Goal: Information Seeking & Learning: Understand process/instructions

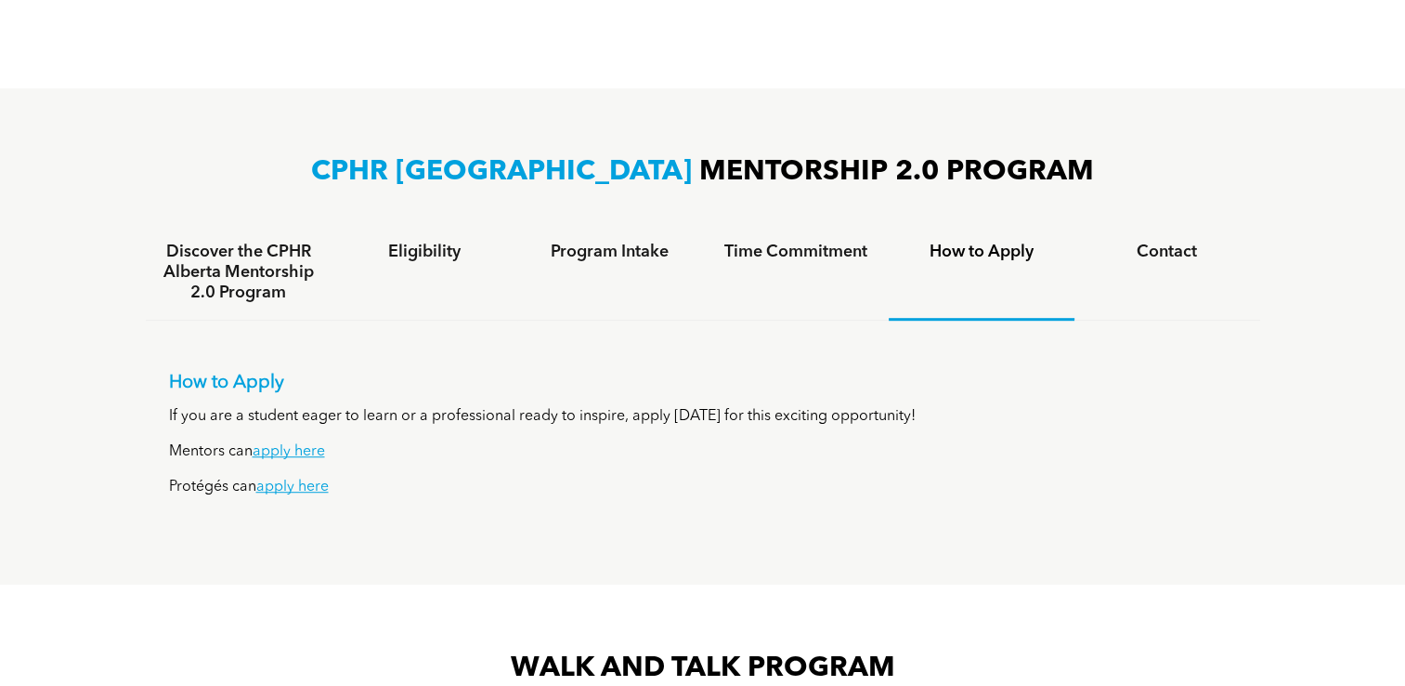
scroll to position [1075, 0]
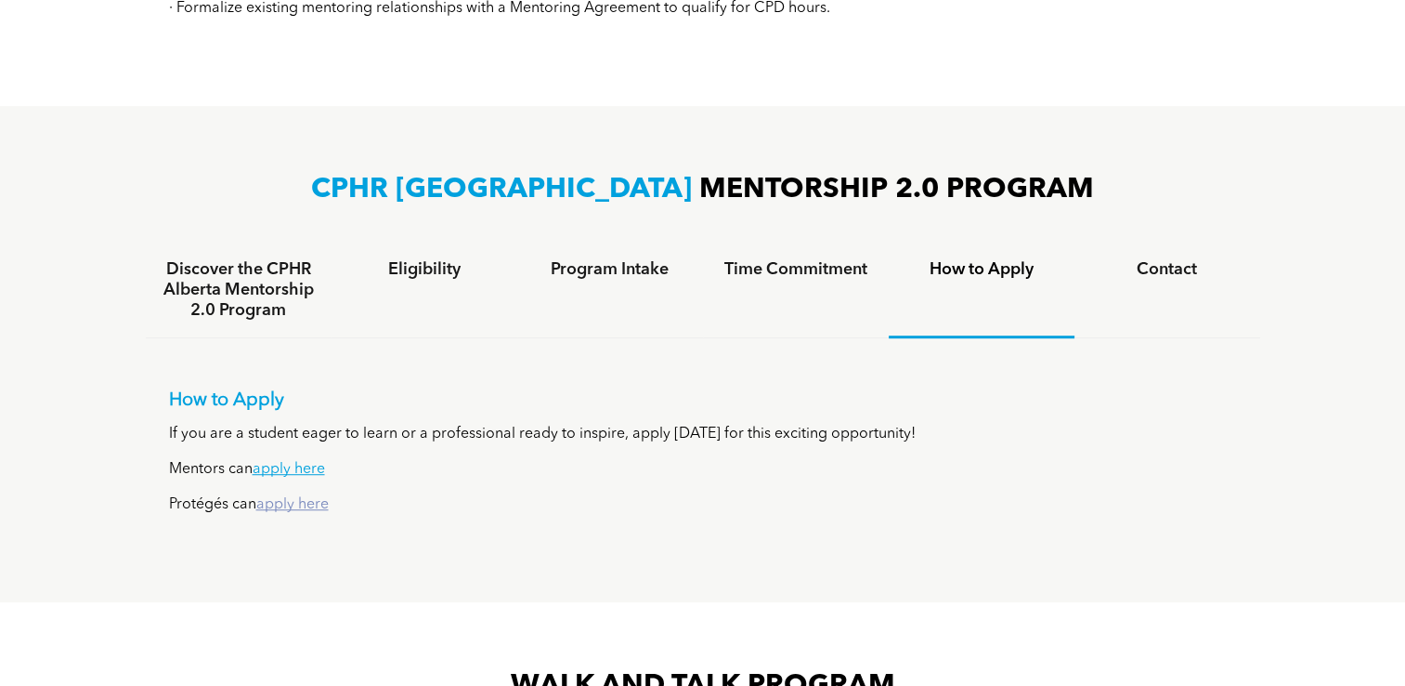
click at [306, 504] on link "apply here" at bounding box center [292, 504] width 72 height 15
click at [1156, 283] on div "Contact" at bounding box center [1168, 290] width 186 height 96
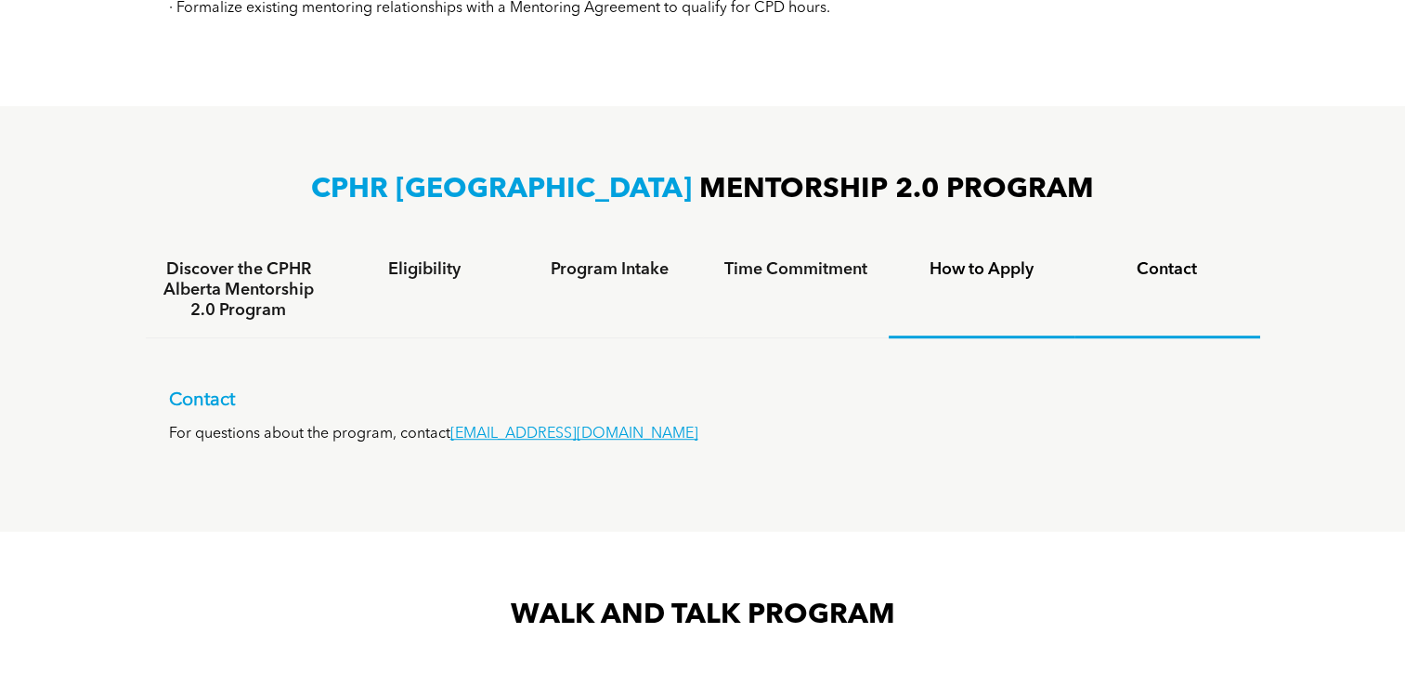
click at [988, 269] on h4 "How to Apply" at bounding box center [982, 269] width 152 height 20
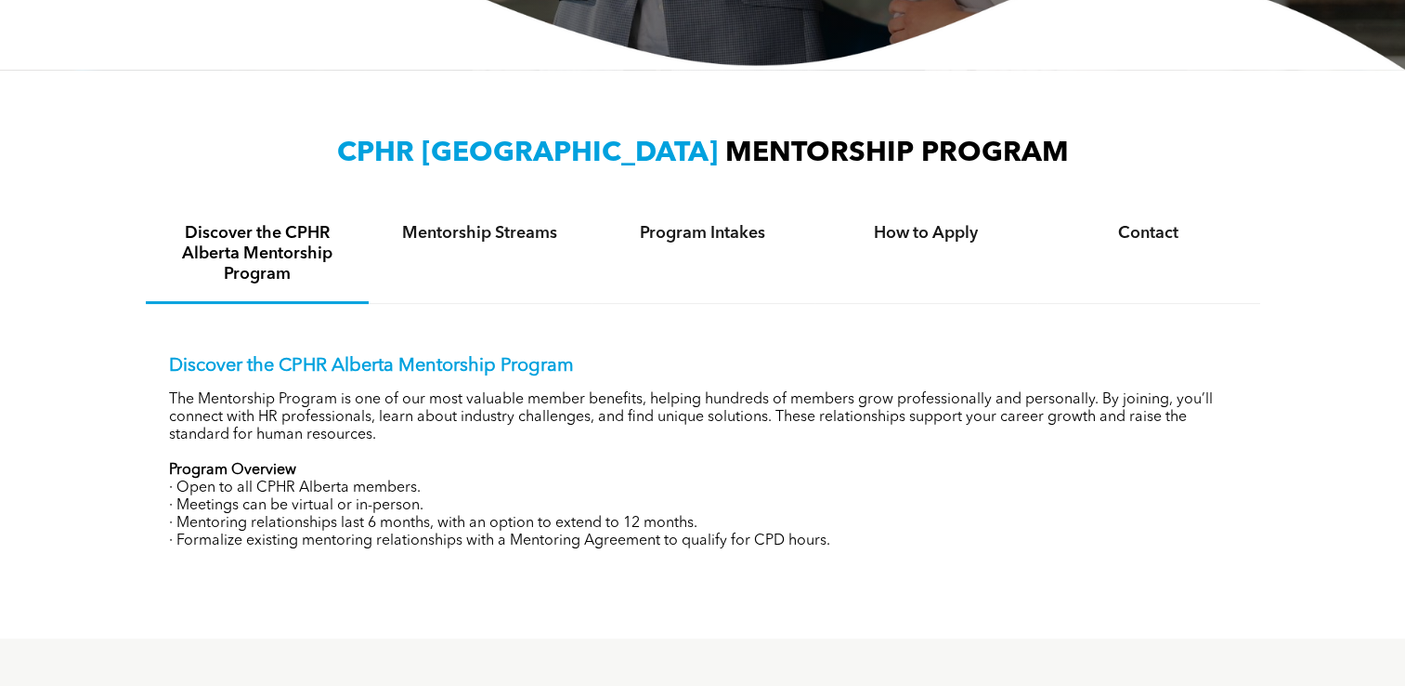
scroll to position [0, 0]
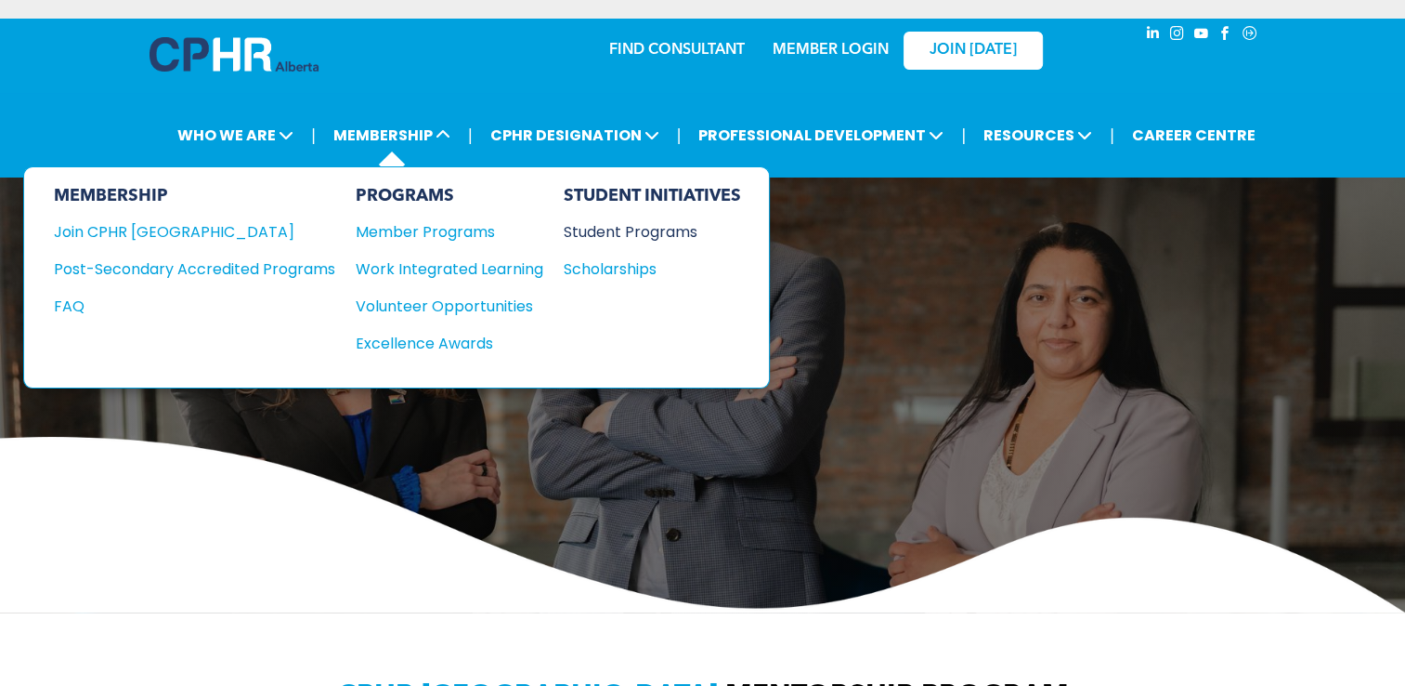
click at [606, 234] on div "Student Programs" at bounding box center [644, 231] width 160 height 23
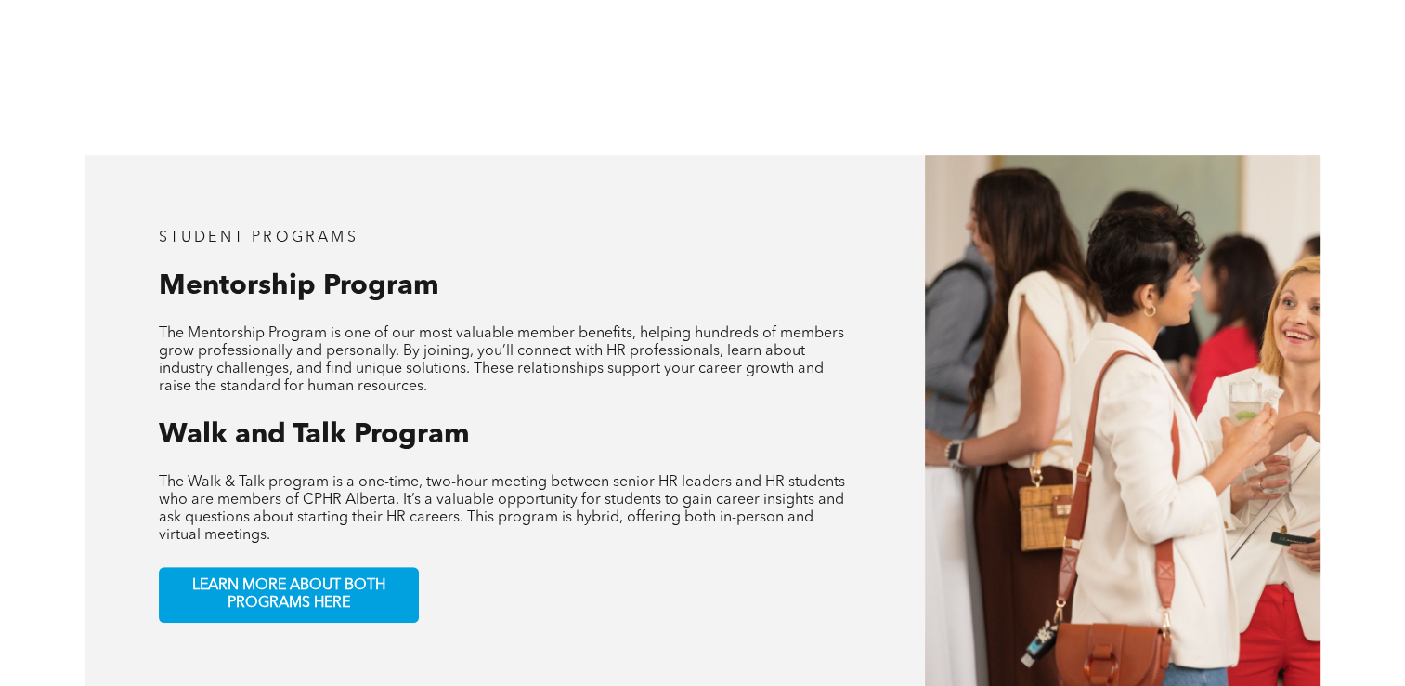
scroll to position [769, 0]
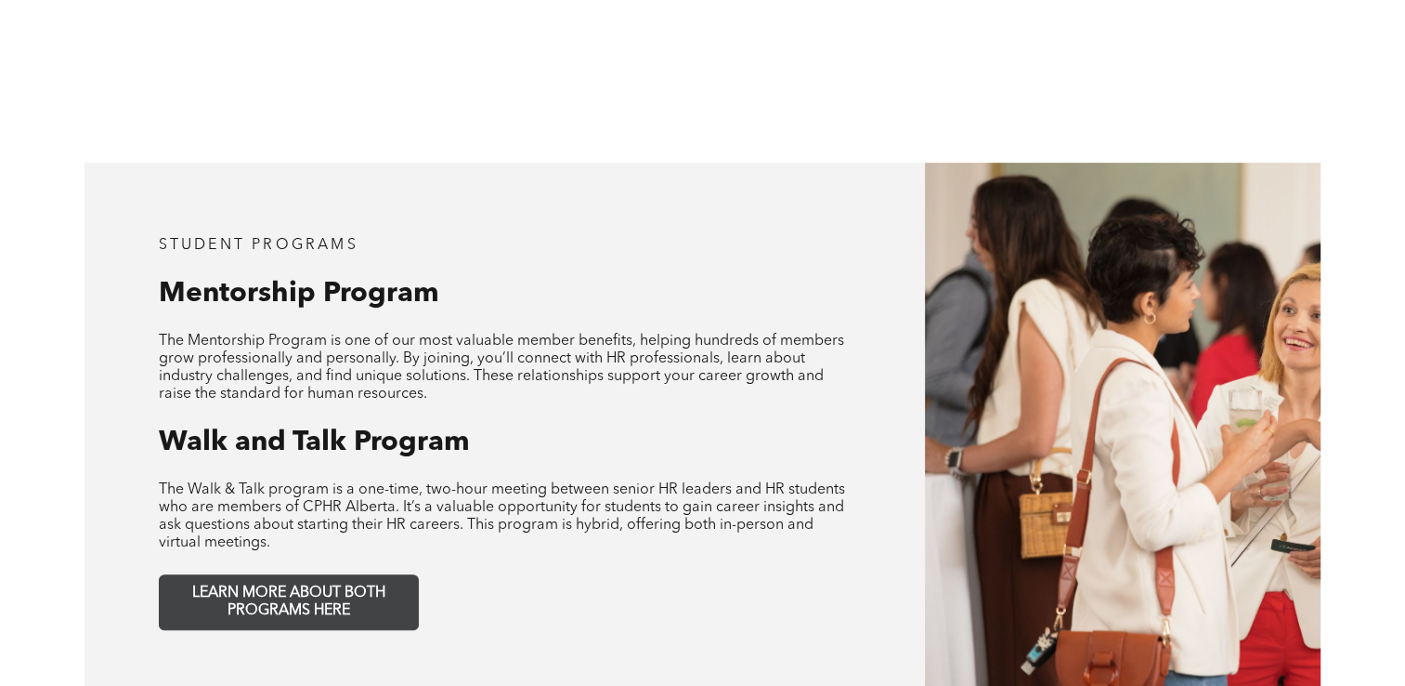
click at [372, 584] on span "LEARN MORE ABOUT BOTH PROGRAMS HERE" at bounding box center [288, 601] width 245 height 35
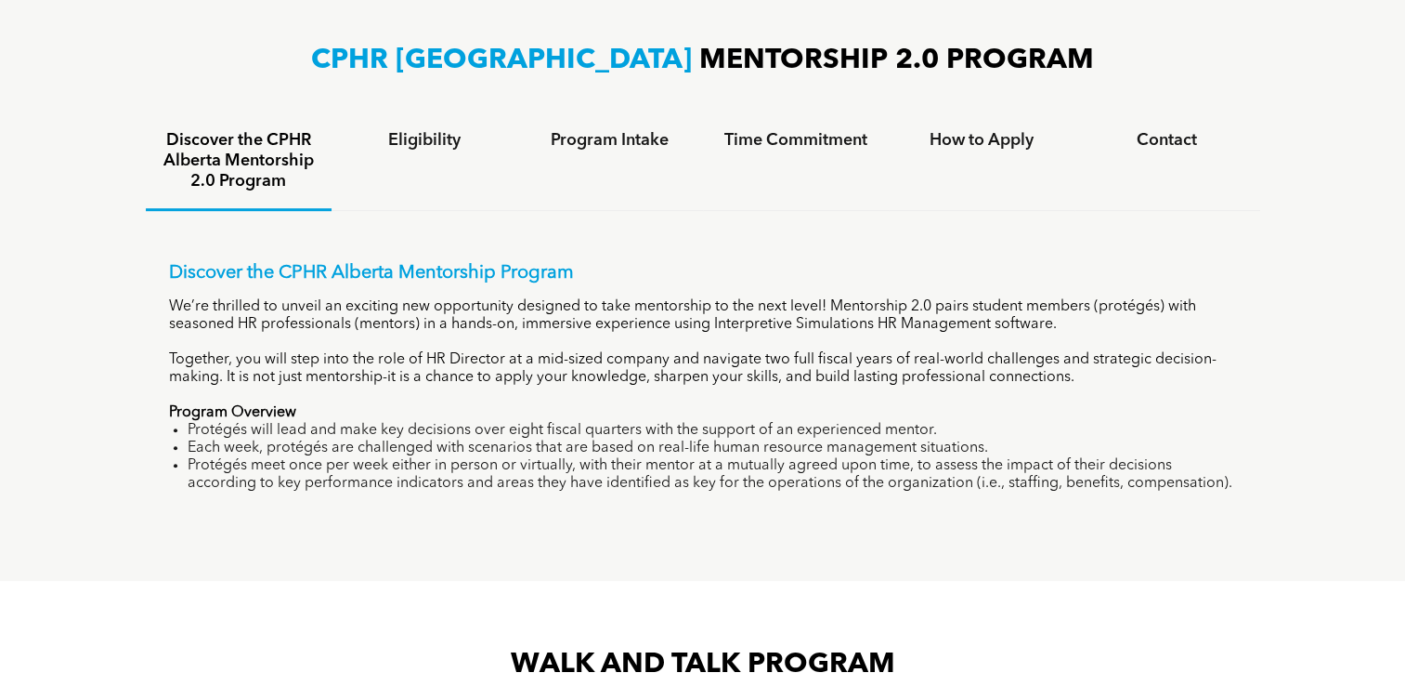
scroll to position [1109, 0]
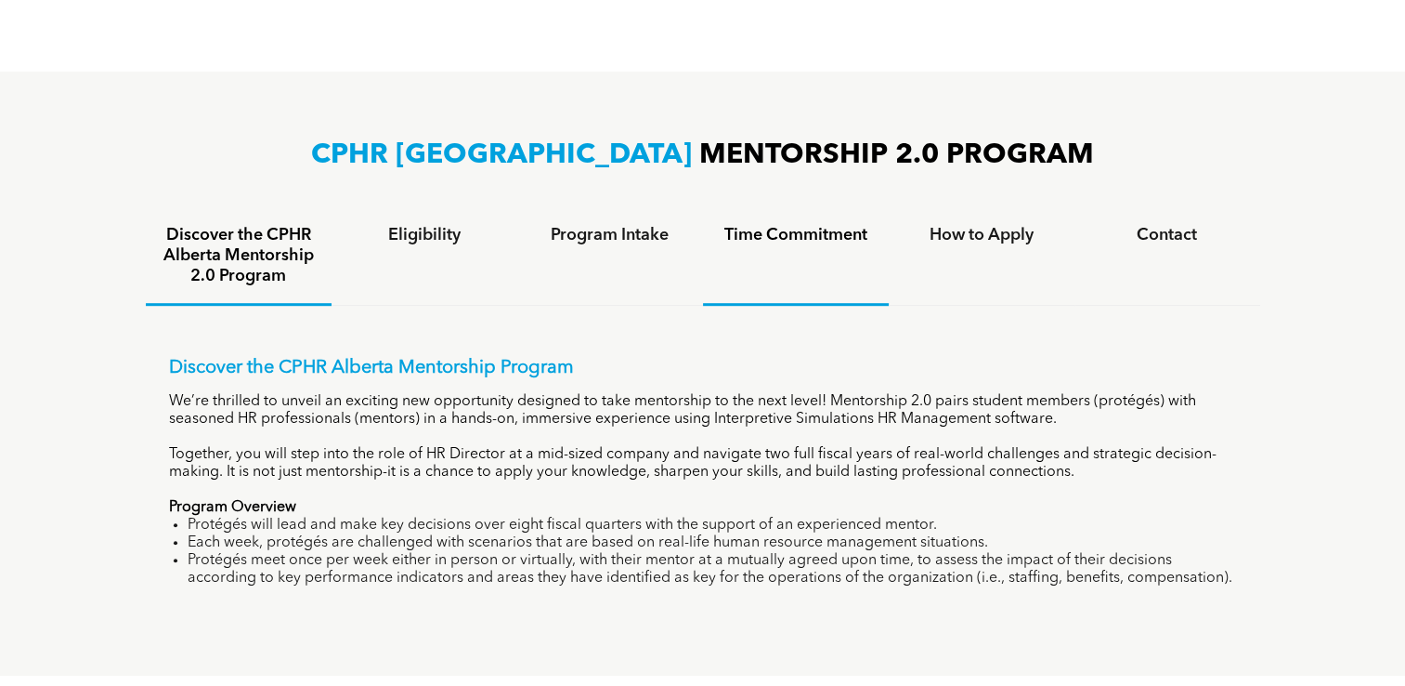
click at [795, 232] on h4 "Time Commitment" at bounding box center [796, 235] width 152 height 20
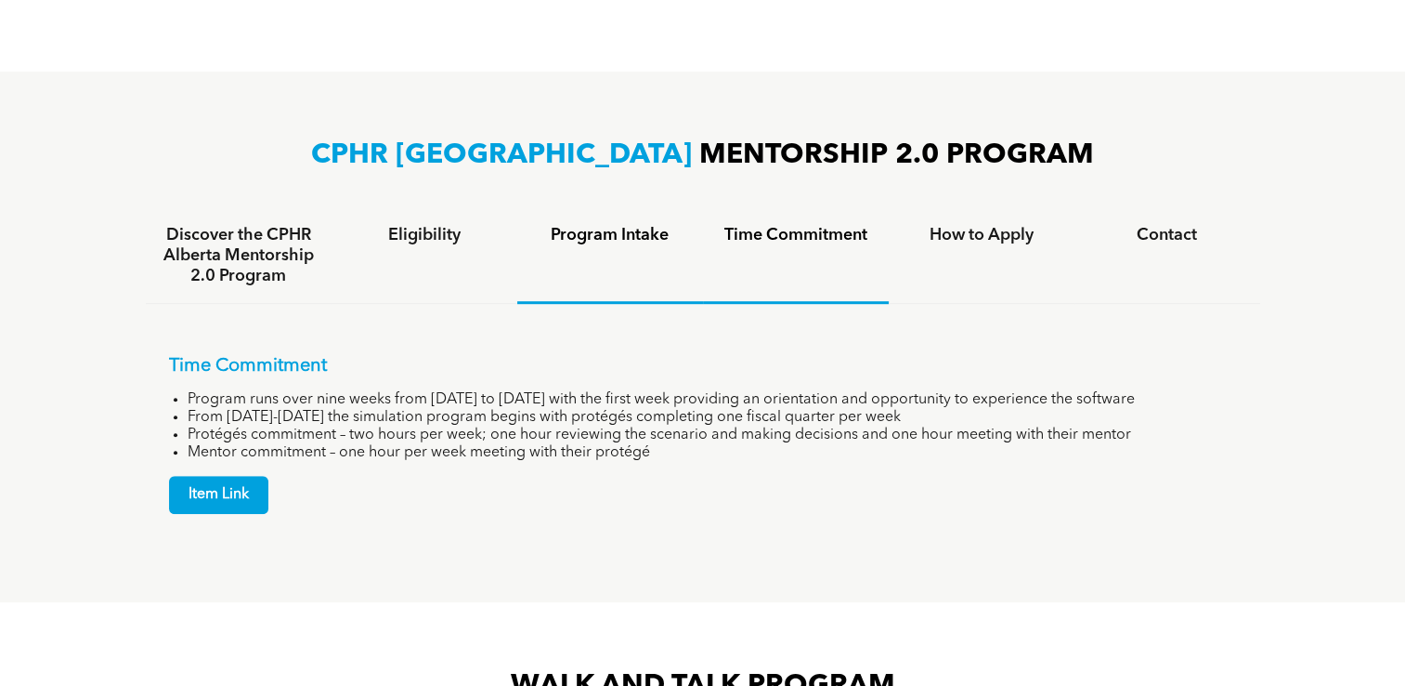
click at [620, 259] on div "Program Intake" at bounding box center [610, 256] width 186 height 96
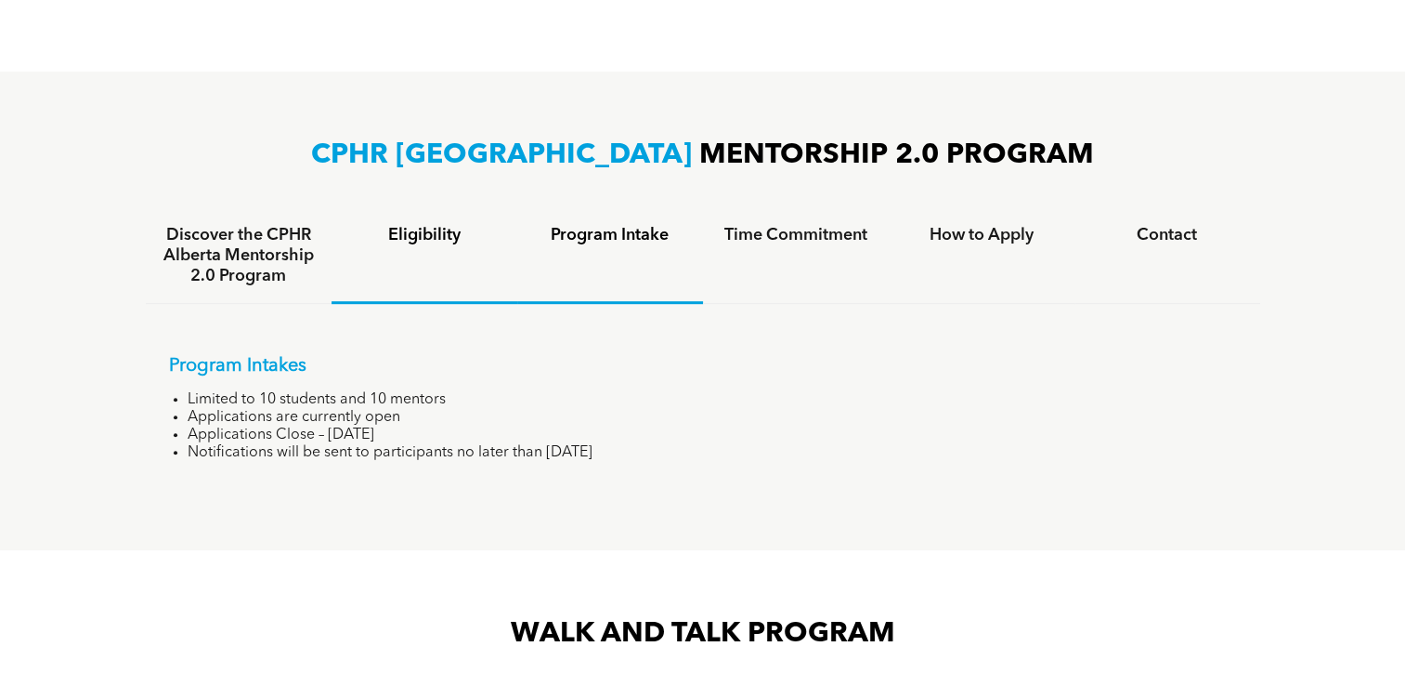
click at [458, 271] on div "Eligibility" at bounding box center [425, 256] width 186 height 96
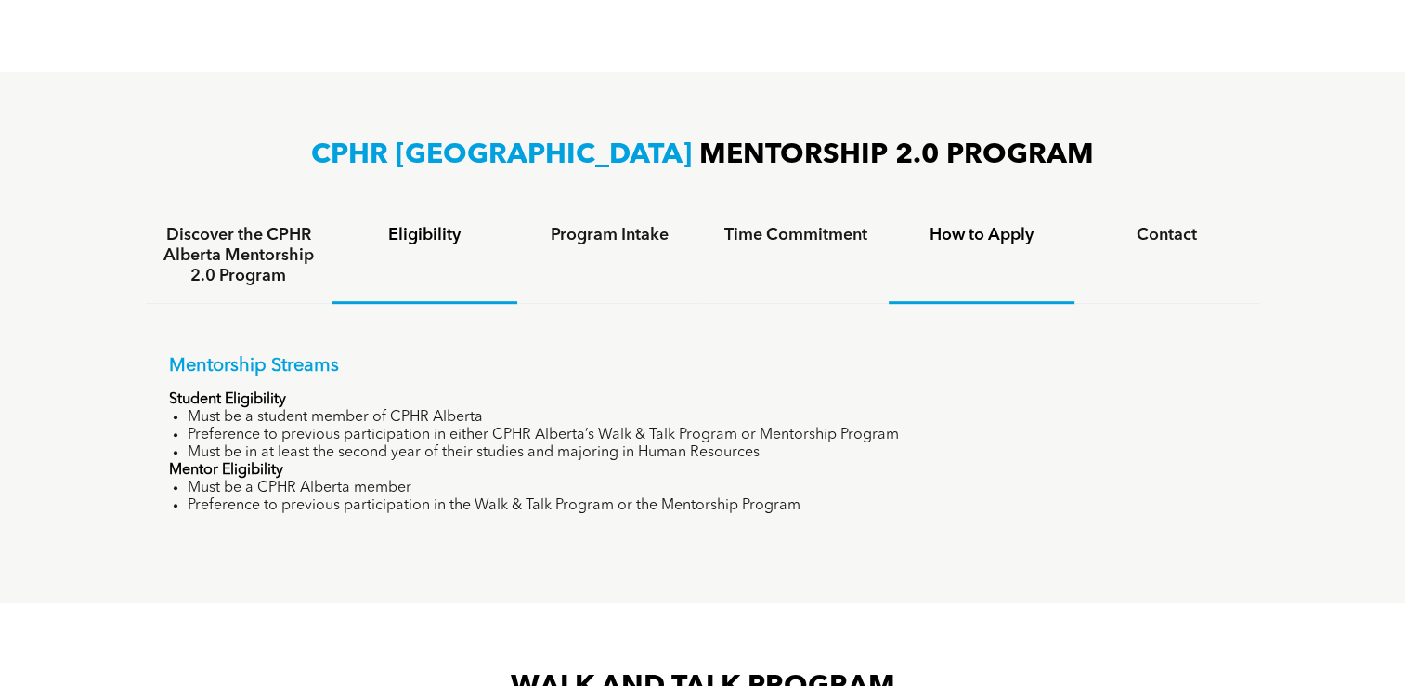
click at [985, 228] on h4 "How to Apply" at bounding box center [982, 235] width 152 height 20
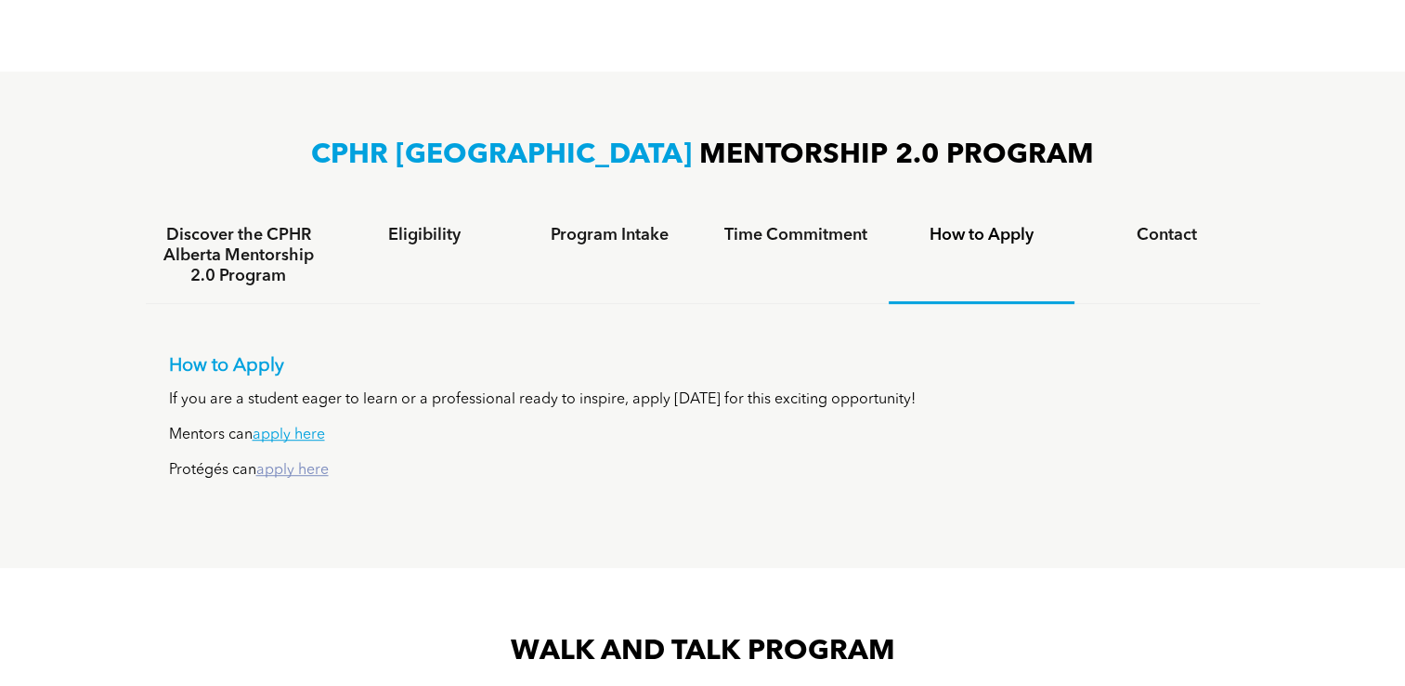
click at [310, 471] on link "apply here" at bounding box center [292, 470] width 72 height 15
click at [296, 474] on link "apply here" at bounding box center [292, 470] width 72 height 15
